Goal: Complete application form

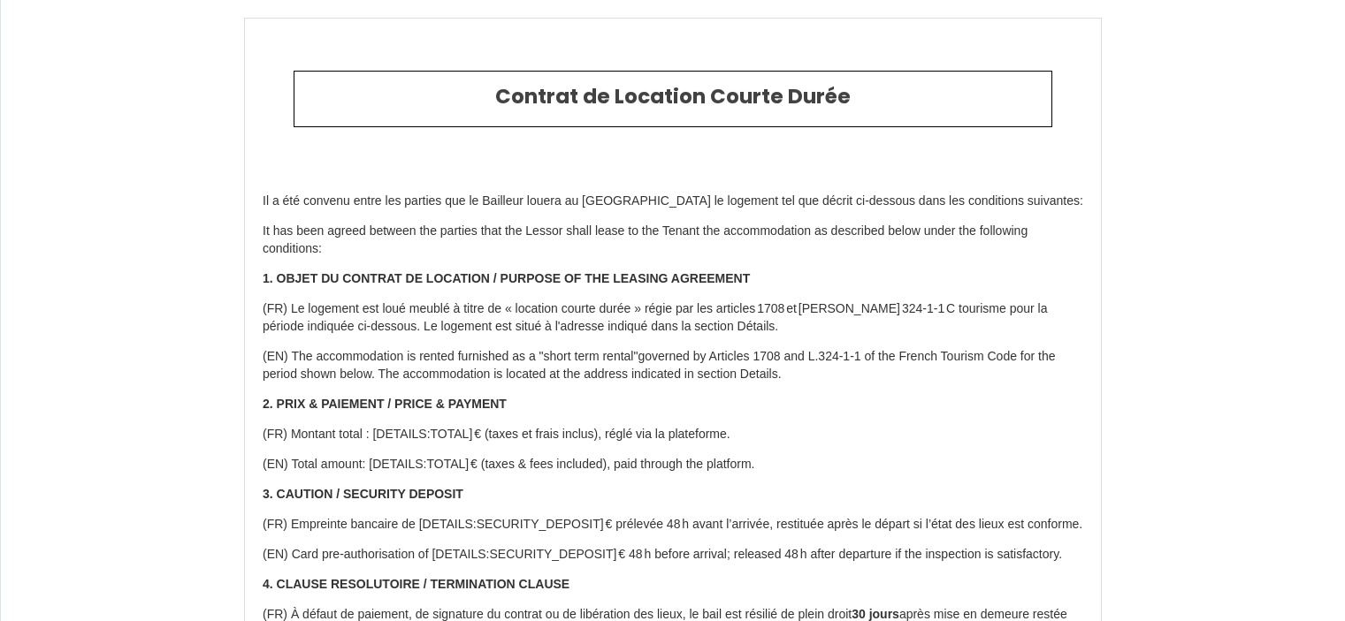
select select
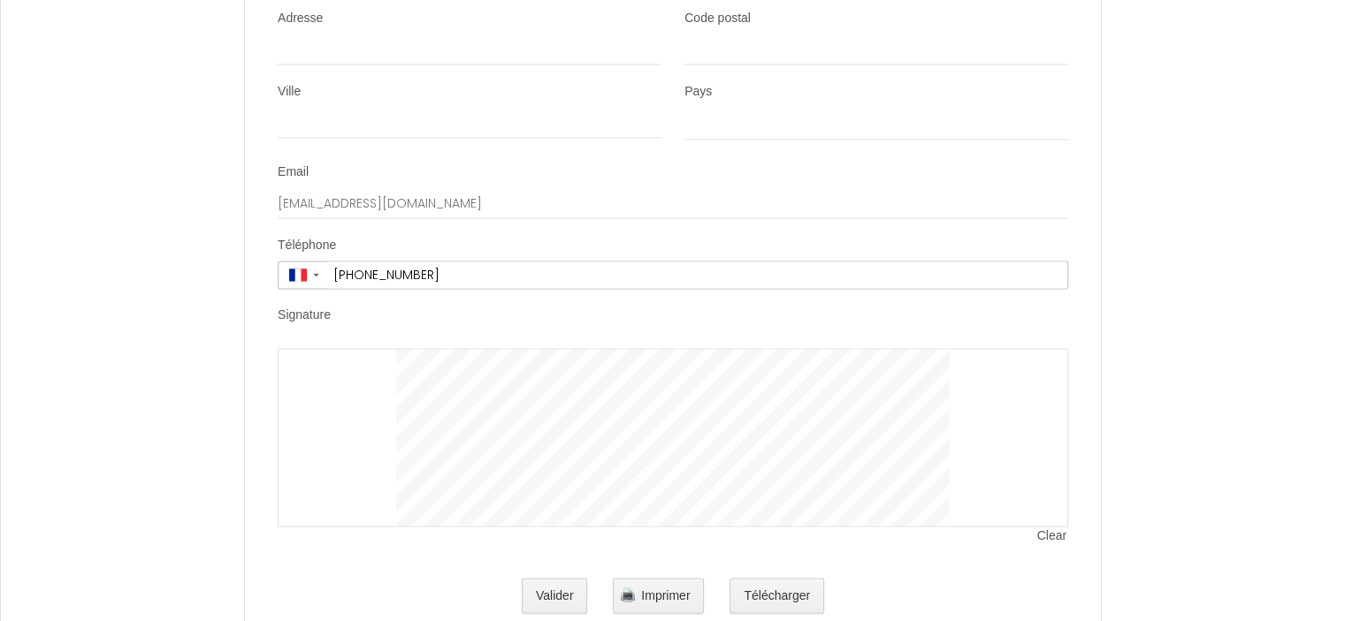
scroll to position [2958, 0]
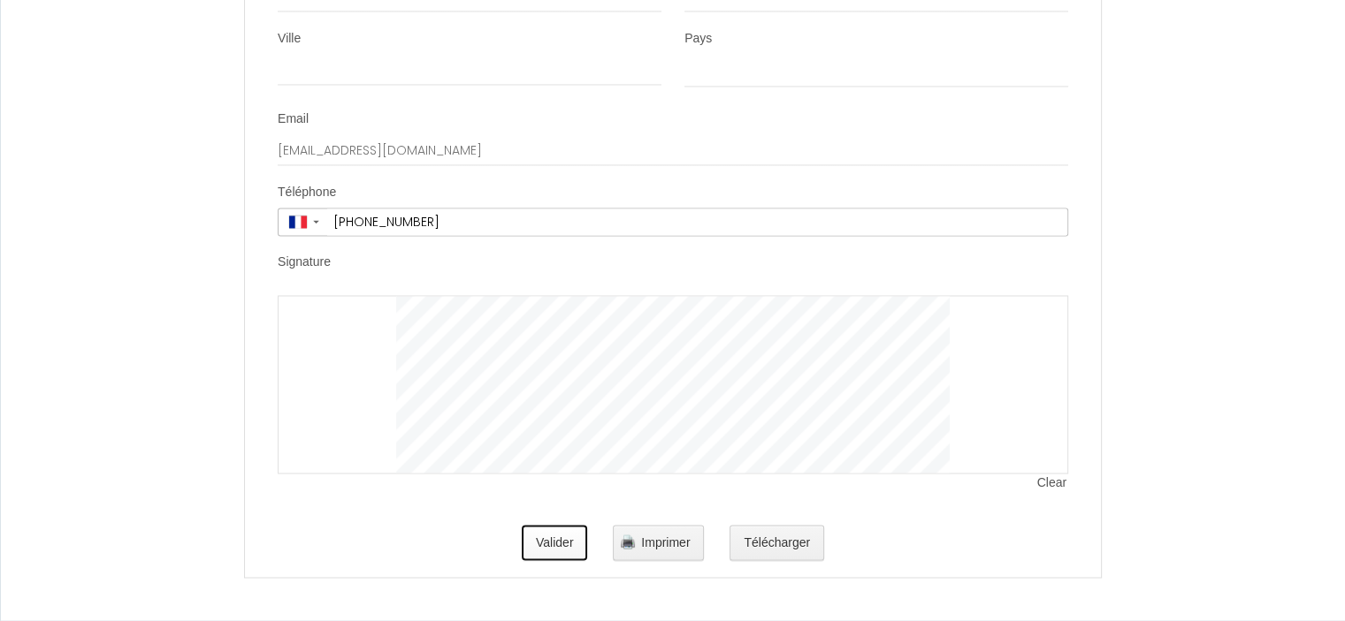
click at [561, 544] on button "Valider" at bounding box center [555, 542] width 66 height 35
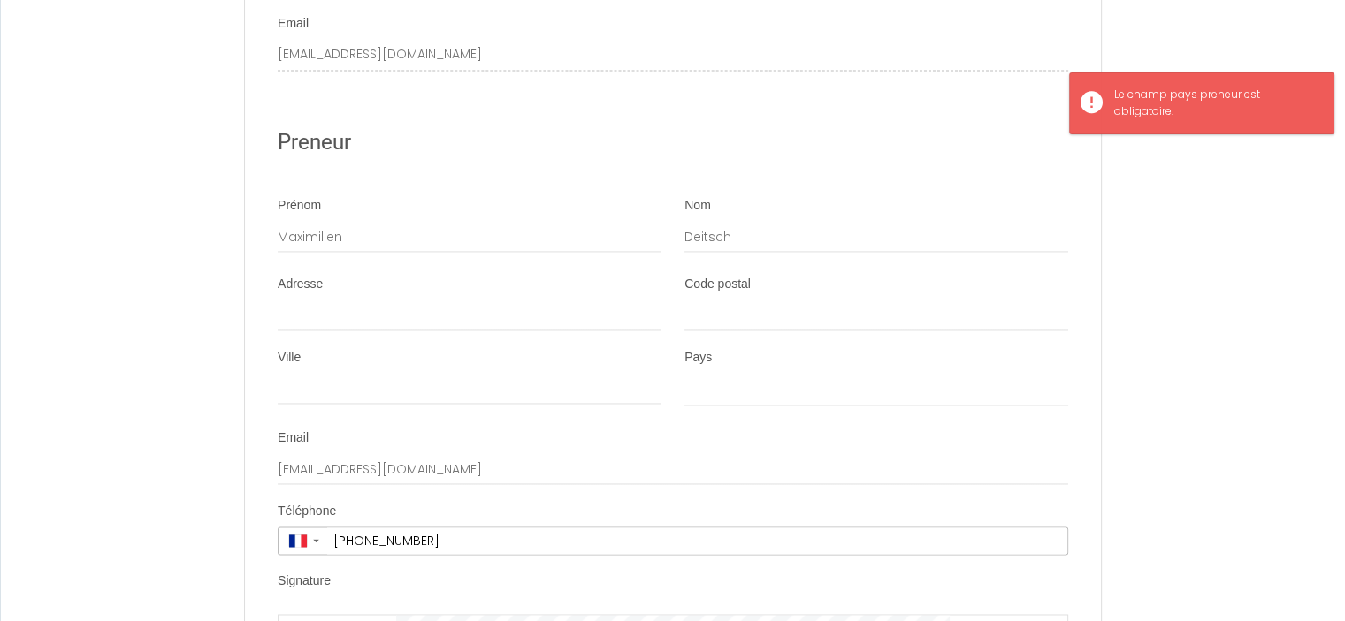
scroll to position [2555, 0]
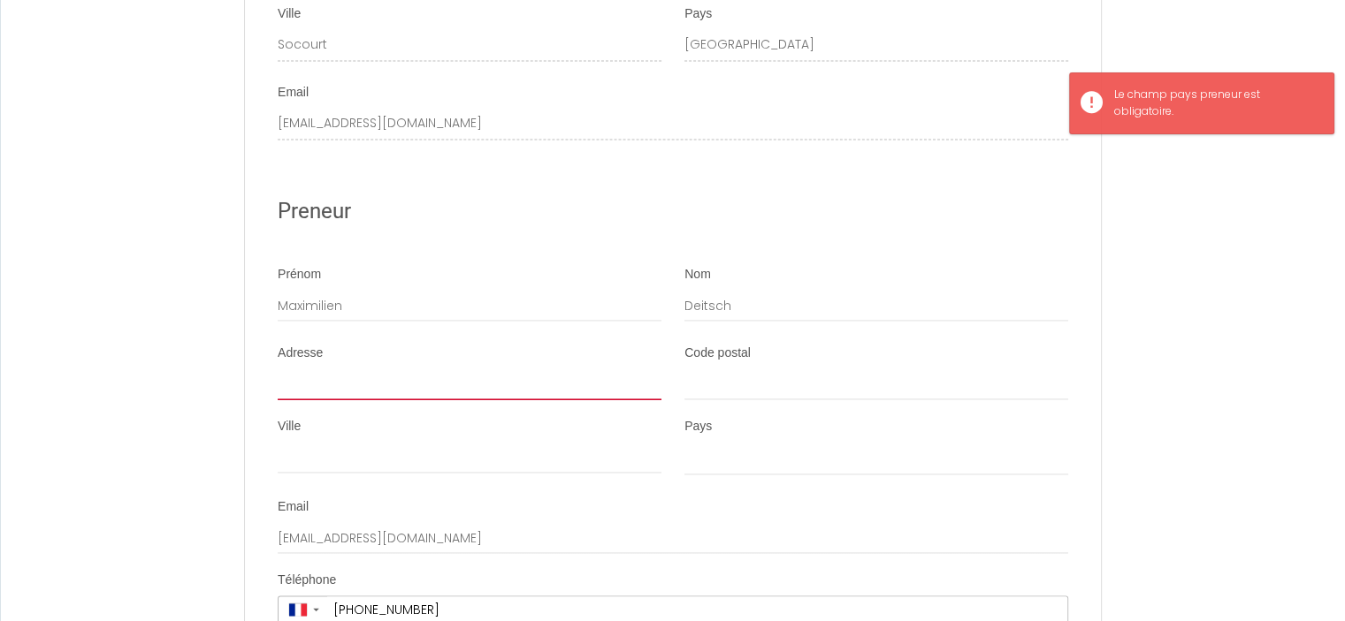
click at [504, 400] on input "Adresse" at bounding box center [470, 385] width 384 height 32
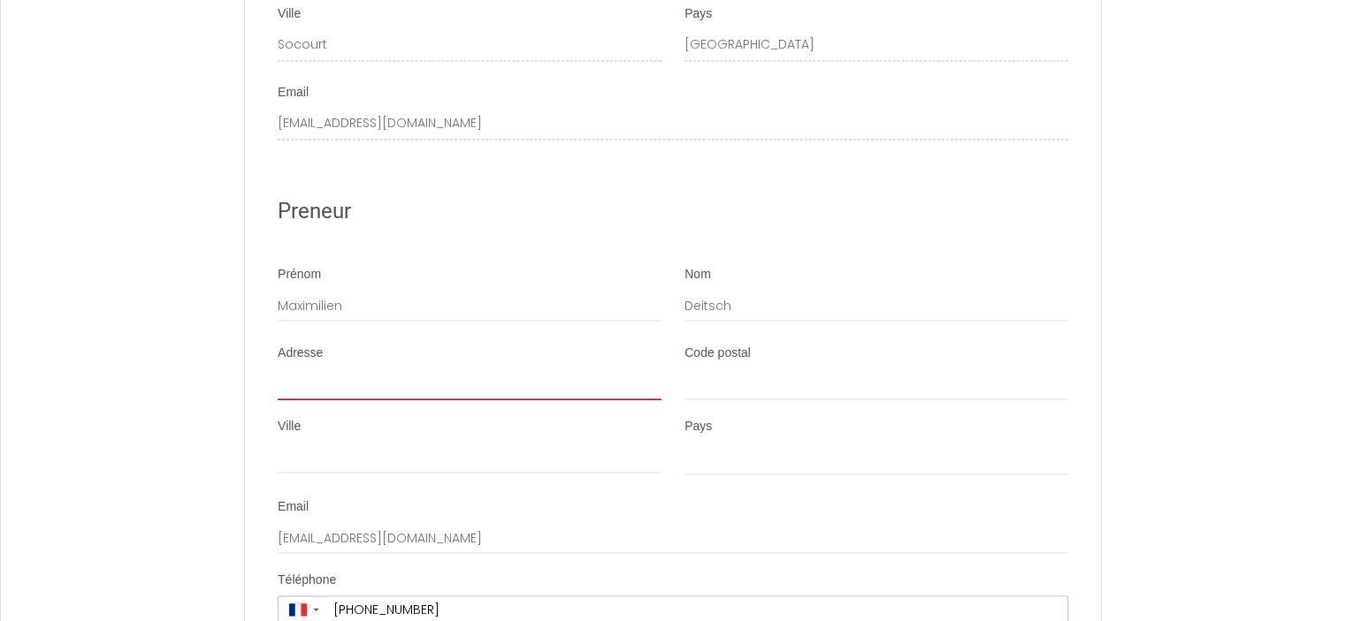
type input "[STREET_ADDRESS]"
type input "[PERSON_NAME]"
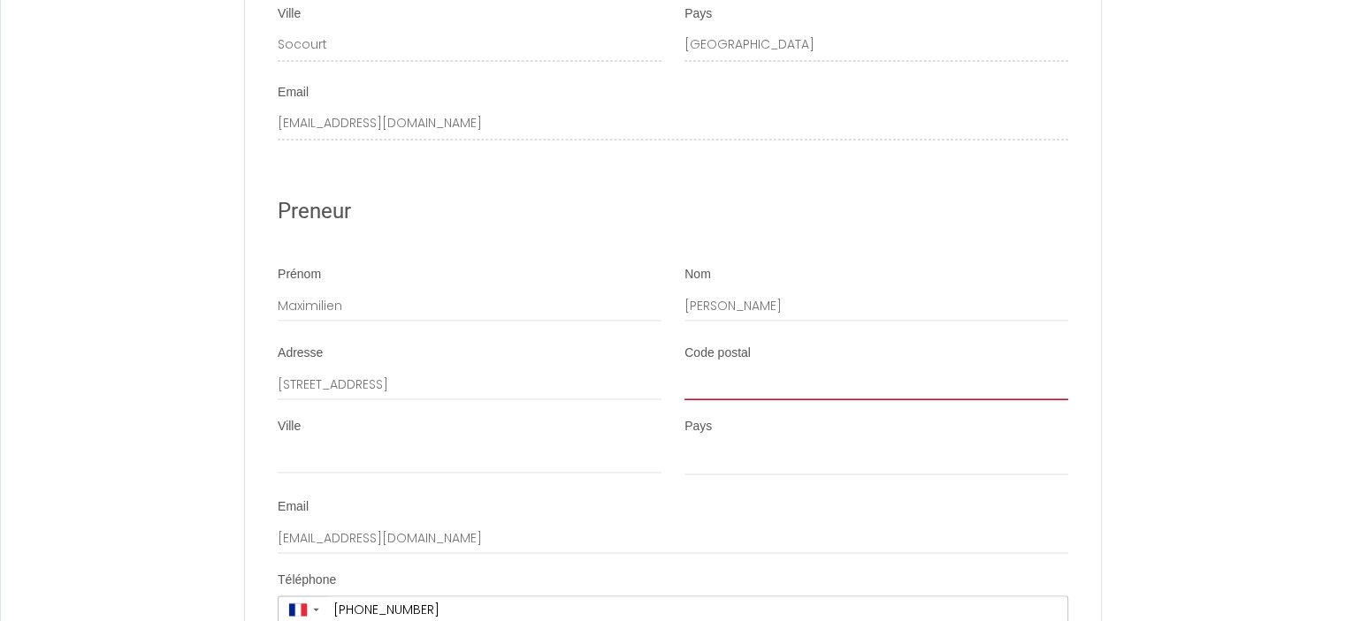
type input "57530"
type input "Courcelles Chaussy"
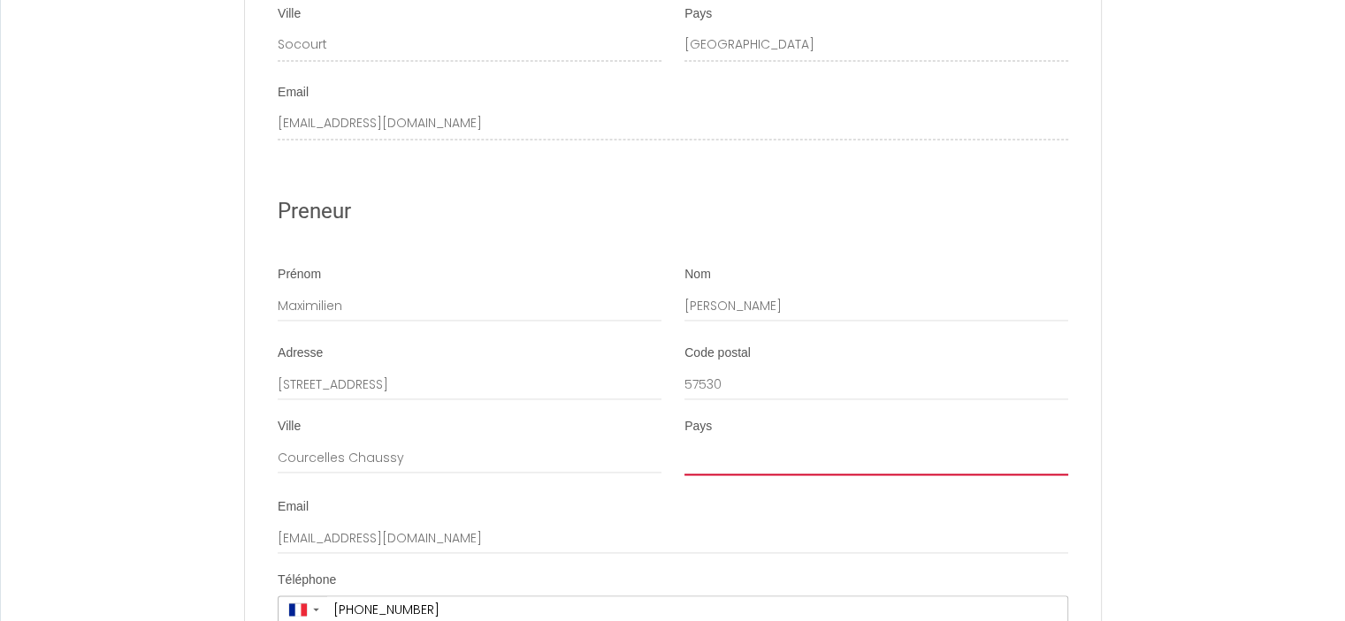
select select "FR"
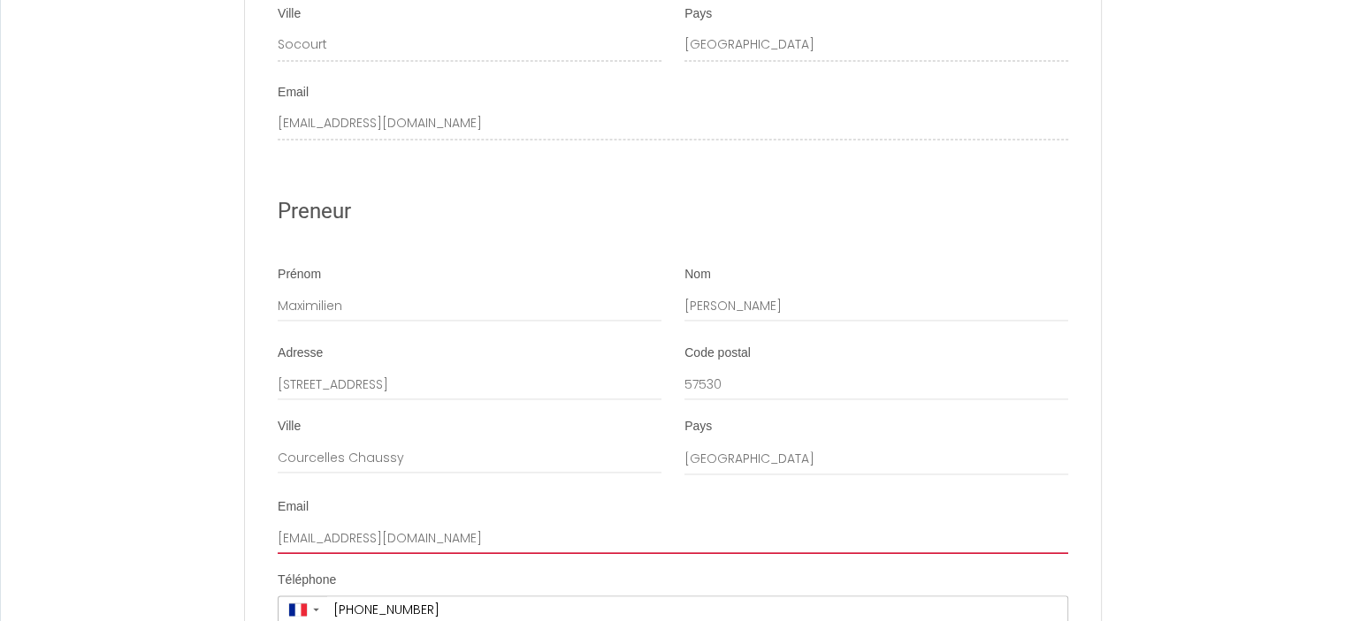
type input "[EMAIL_ADDRESS][PERSON_NAME][DOMAIN_NAME]"
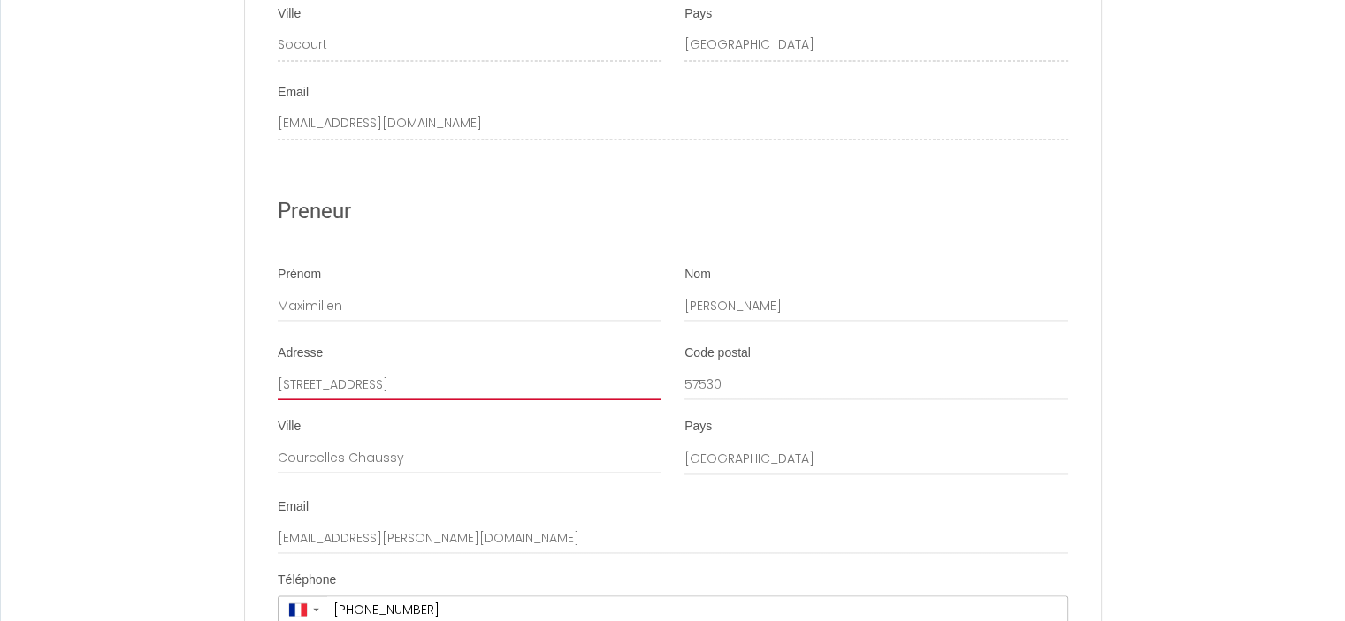
type input "[PHONE_NUMBER]"
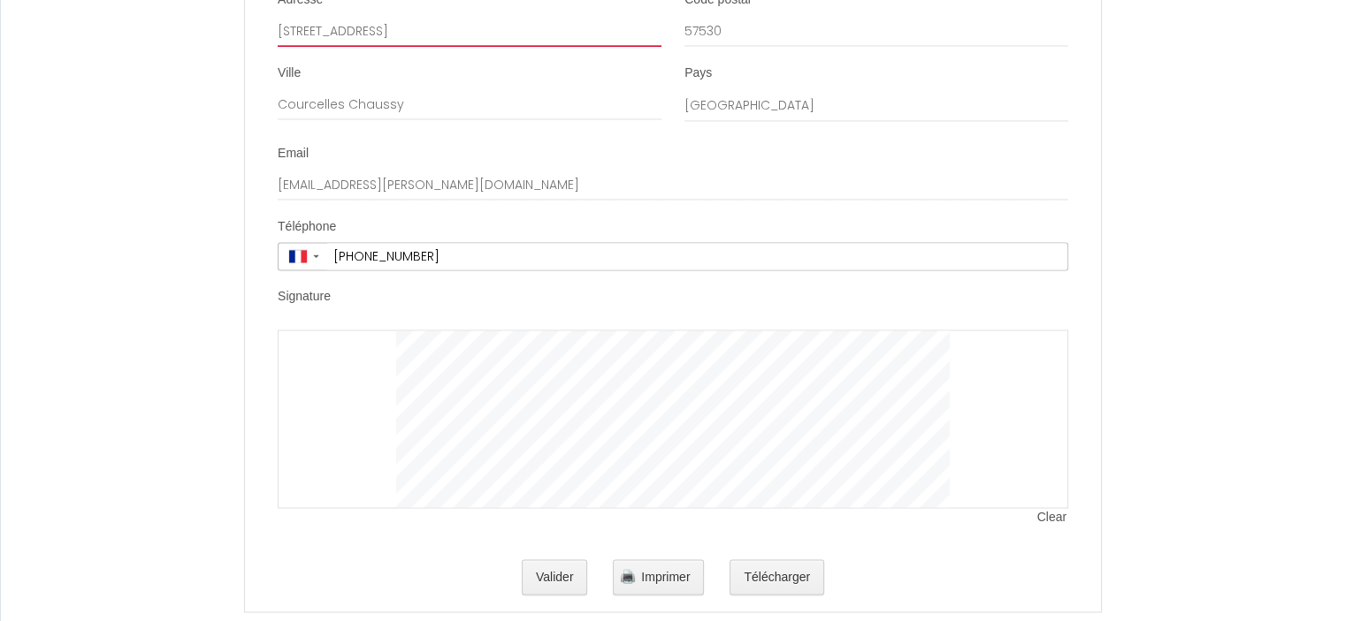
scroll to position [2958, 0]
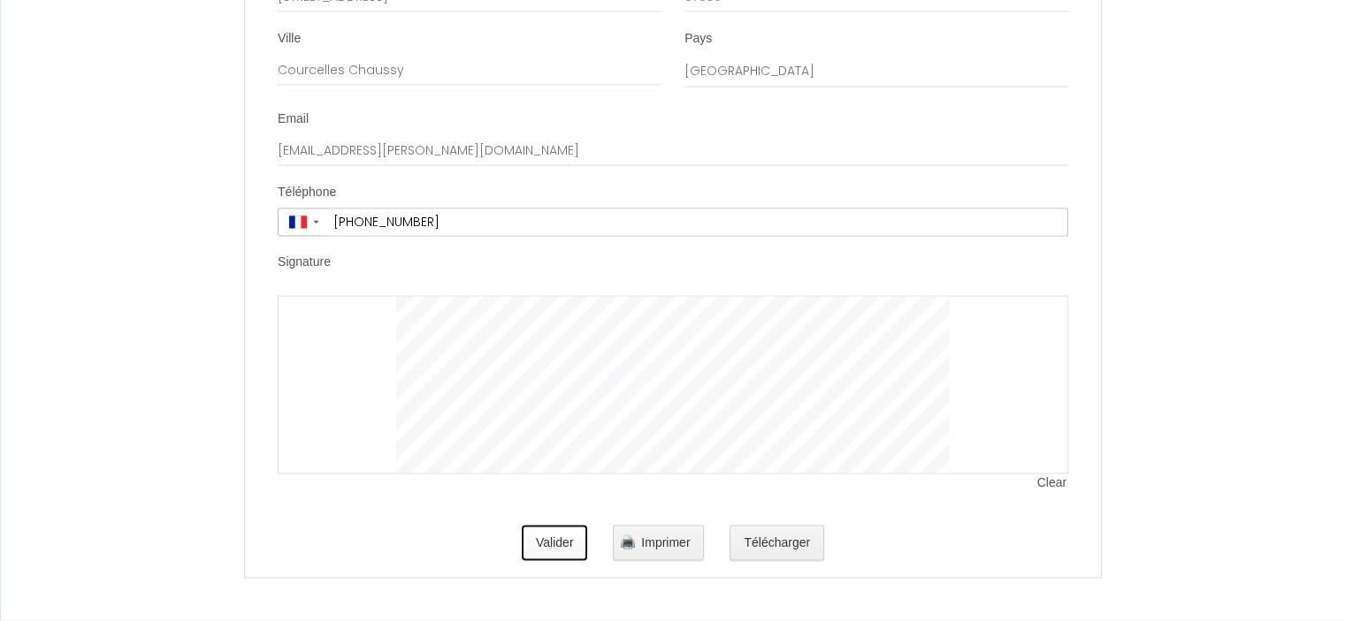
click at [562, 549] on button "Valider" at bounding box center [555, 542] width 66 height 35
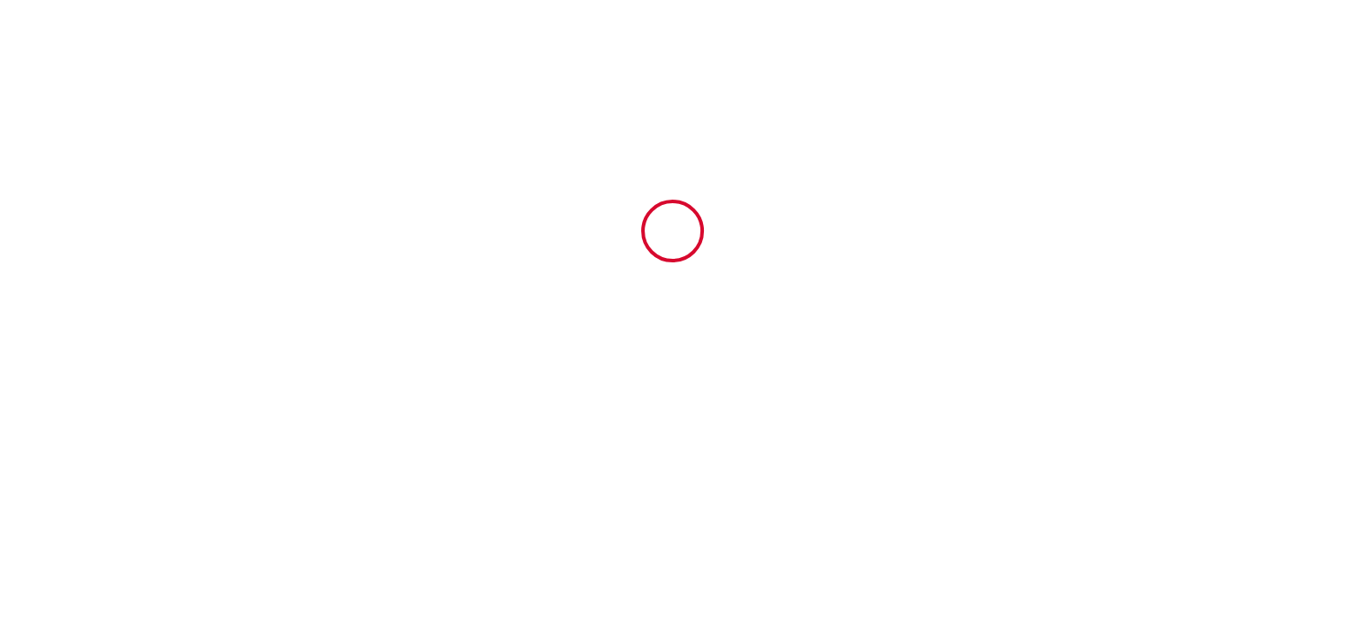
scroll to position [0, 0]
type input "3.1"
type input "49"
type input "186"
